Goal: Navigation & Orientation: Find specific page/section

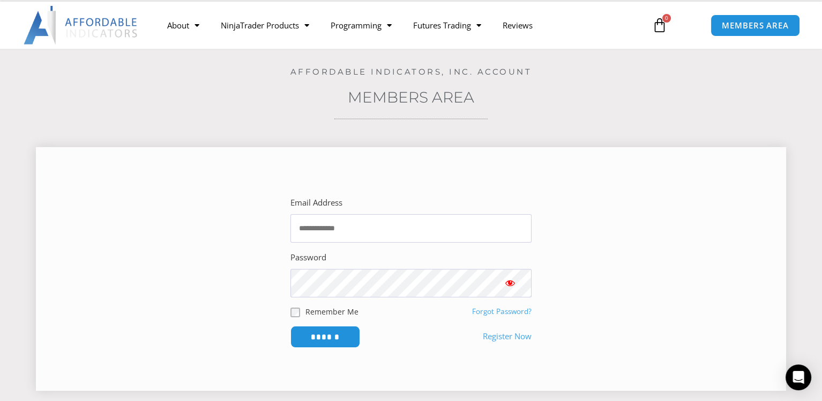
scroll to position [54, 0]
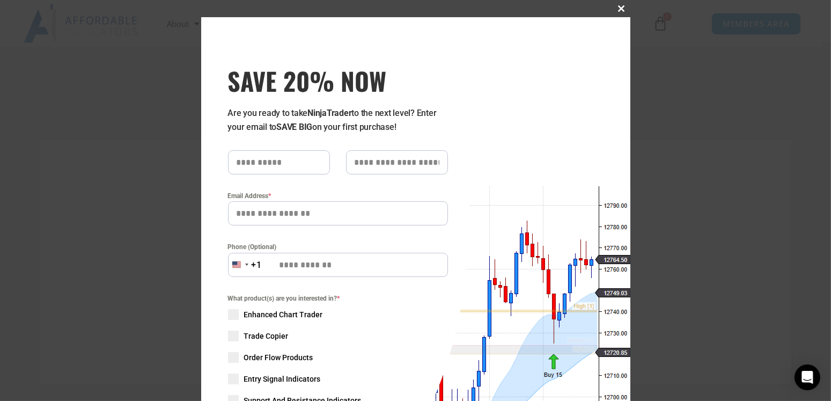
click at [613, 8] on span "SAVE 20% NOW popup" at bounding box center [621, 8] width 17 height 6
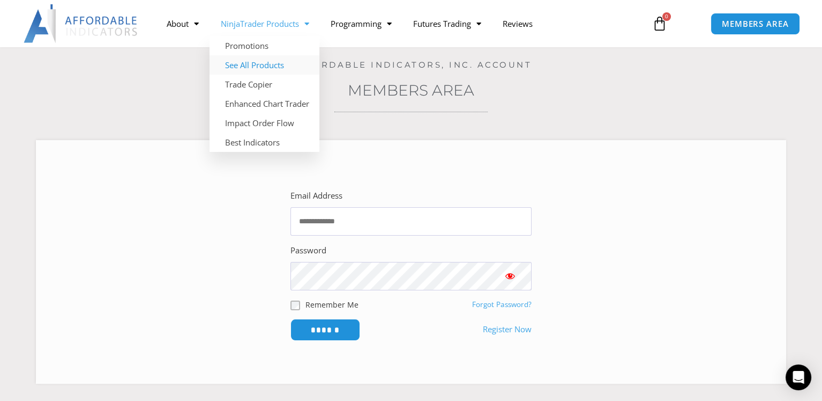
click at [270, 61] on link "See All Products" at bounding box center [265, 64] width 110 height 19
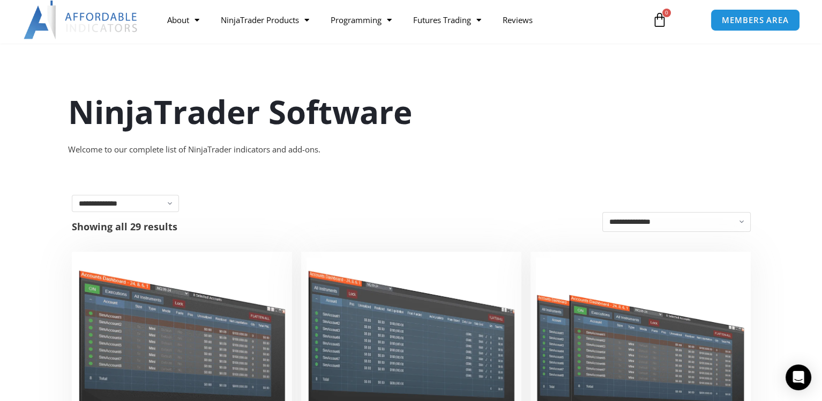
scroll to position [54, 0]
